Goal: Task Accomplishment & Management: Use online tool/utility

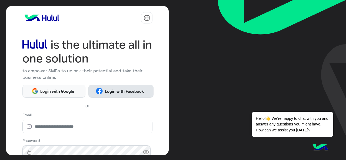
click at [118, 92] on span "Login with Facebook" at bounding box center [124, 91] width 43 height 6
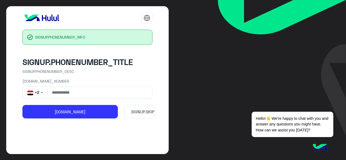
click at [134, 111] on button "SIGNUP.SKIP" at bounding box center [139, 111] width 31 height 13
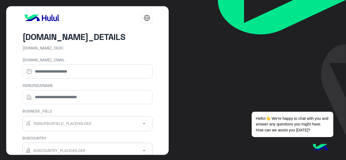
scroll to position [61, 0]
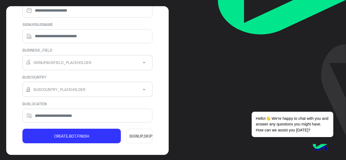
drag, startPoint x: 141, startPoint y: 143, endPoint x: 143, endPoint y: 133, distance: 9.8
click at [143, 133] on button "SIGNUP.SKIP" at bounding box center [139, 136] width 26 height 15
click at [143, 134] on button "Skip" at bounding box center [139, 136] width 26 height 15
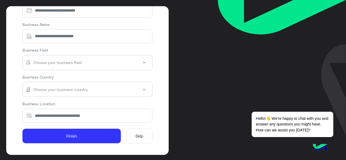
click at [136, 133] on button "Skip" at bounding box center [139, 136] width 26 height 15
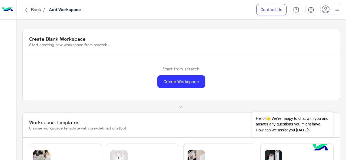
click at [335, 12] on img at bounding box center [336, 9] width 7 height 7
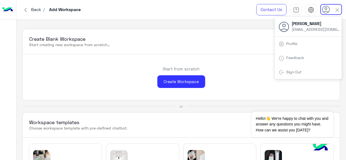
click at [127, 86] on div "Start from scratch Create Workspace" at bounding box center [181, 77] width 316 height 46
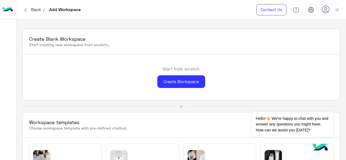
drag, startPoint x: 200, startPoint y: 84, endPoint x: 195, endPoint y: 65, distance: 19.3
click at [195, 65] on div "Start from scratch Create Workspace" at bounding box center [181, 77] width 316 height 46
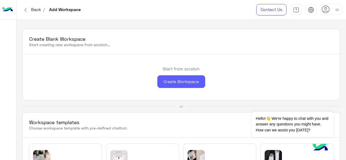
click at [183, 86] on div "Create Workspace" at bounding box center [181, 81] width 48 height 13
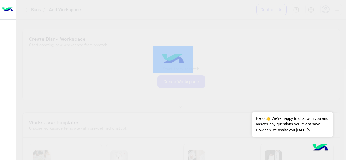
click at [183, 86] on div at bounding box center [173, 80] width 346 height 160
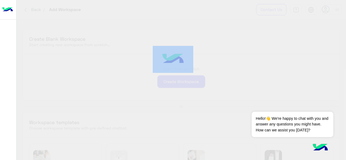
click at [183, 86] on div at bounding box center [173, 80] width 346 height 160
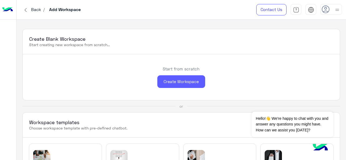
click at [169, 81] on div "Create Workspace" at bounding box center [181, 81] width 48 height 13
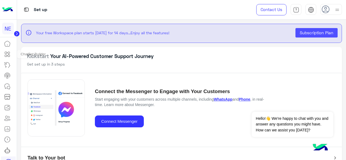
click at [10, 56] on icon at bounding box center [7, 54] width 6 height 6
click at [8, 56] on icon at bounding box center [7, 54] width 6 height 6
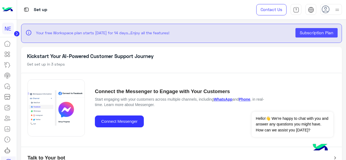
click at [7, 57] on icon at bounding box center [7, 54] width 6 height 6
click at [8, 57] on icon at bounding box center [7, 54] width 6 height 6
click at [4, 59] on link at bounding box center [7, 54] width 15 height 11
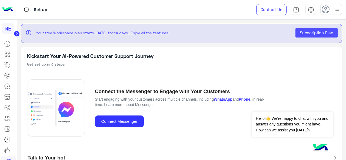
click at [4, 59] on link at bounding box center [7, 54] width 15 height 11
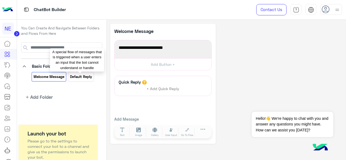
click at [78, 75] on p "Default reply" at bounding box center [81, 77] width 23 height 6
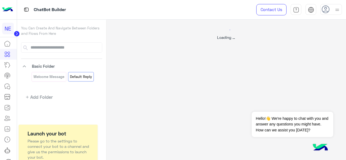
click at [56, 72] on div at bounding box center [173, 80] width 346 height 160
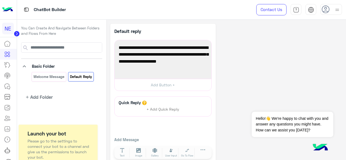
scroll to position [8, 0]
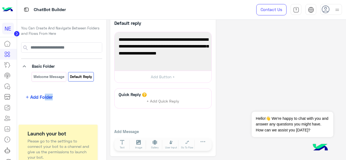
drag, startPoint x: 59, startPoint y: 99, endPoint x: 44, endPoint y: 98, distance: 14.6
click at [44, 98] on app-playground-folders "keyboard_arrow_down Basic Folder Welcome Message Default reply add Add Folder" at bounding box center [61, 71] width 81 height 58
click at [44, 98] on span "Add Folder" at bounding box center [41, 97] width 22 height 7
click at [8, 57] on icon at bounding box center [9, 56] width 2 height 2
